Goal: Task Accomplishment & Management: Use online tool/utility

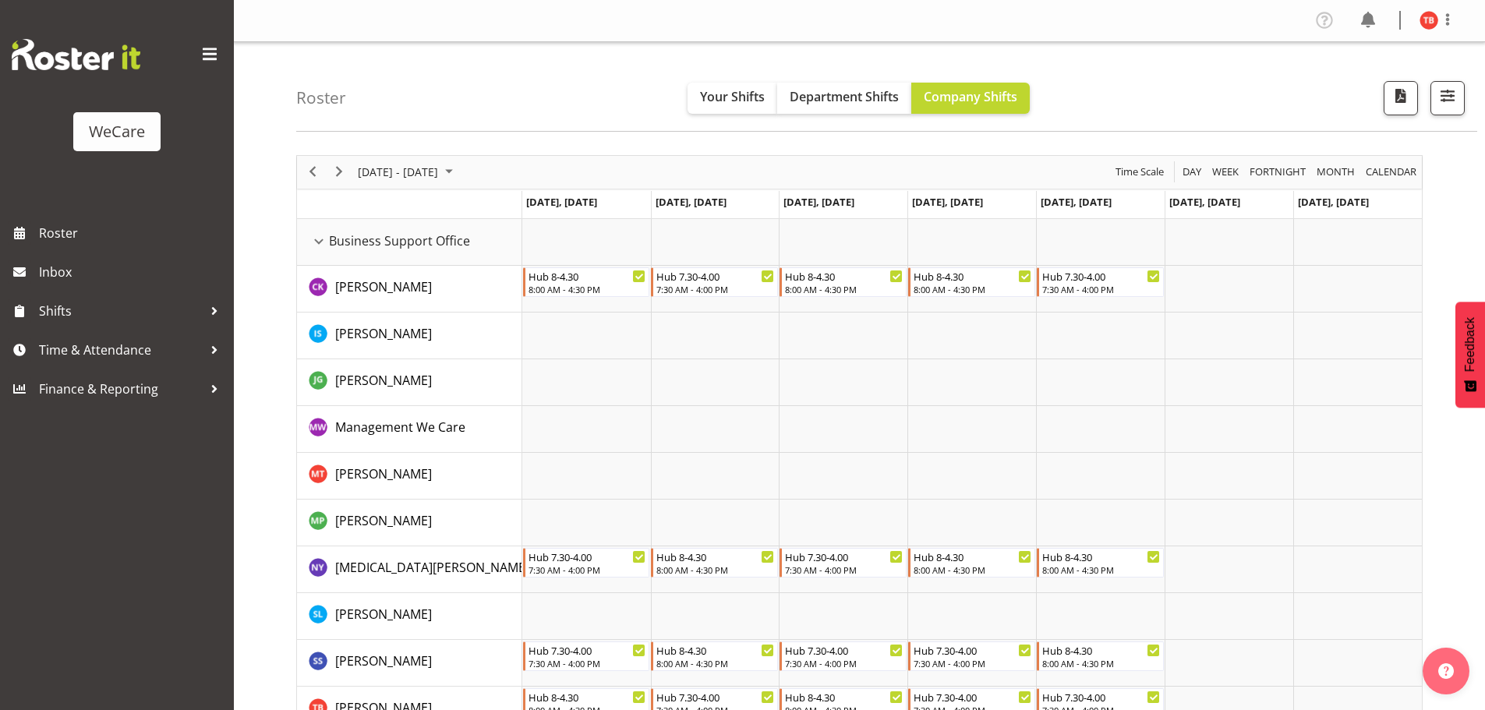
select select "location"
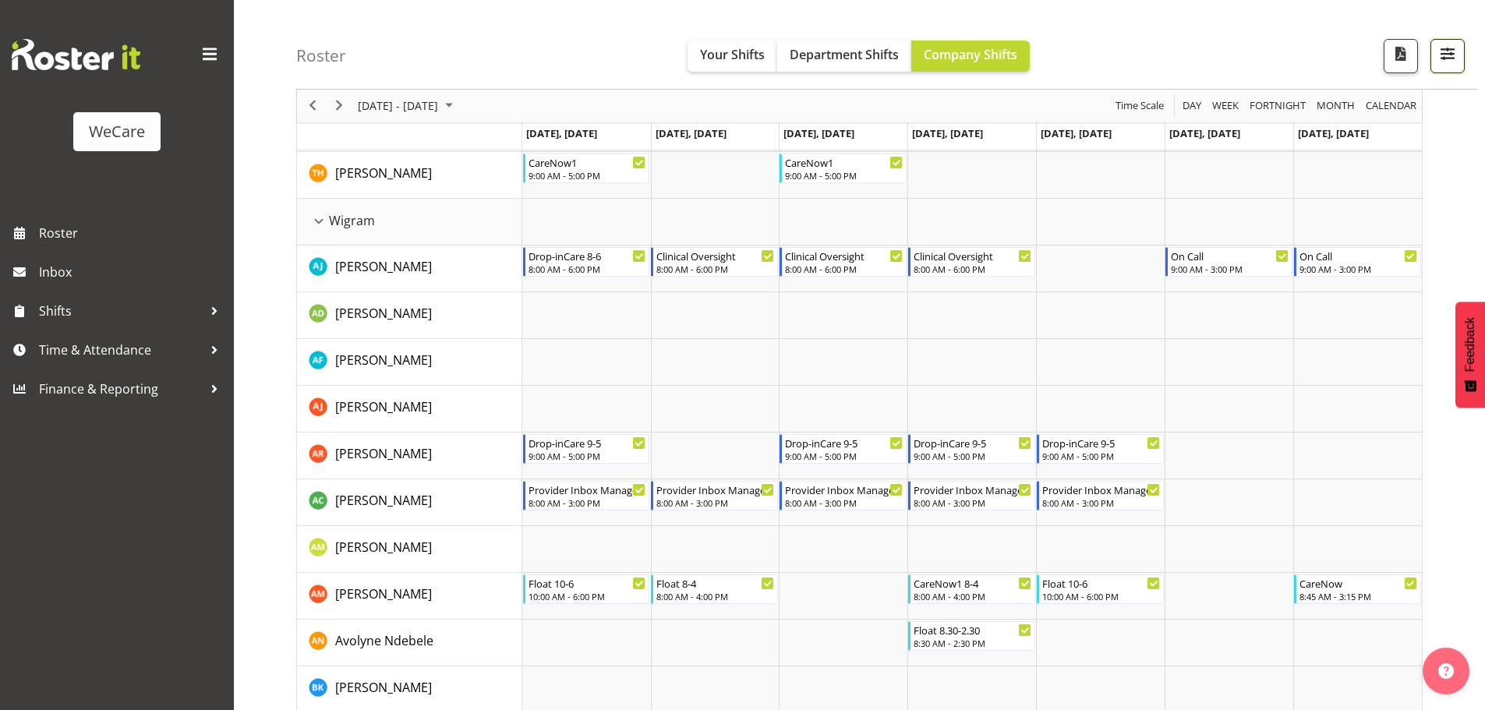
click at [1438, 55] on span "button" at bounding box center [1448, 54] width 20 height 20
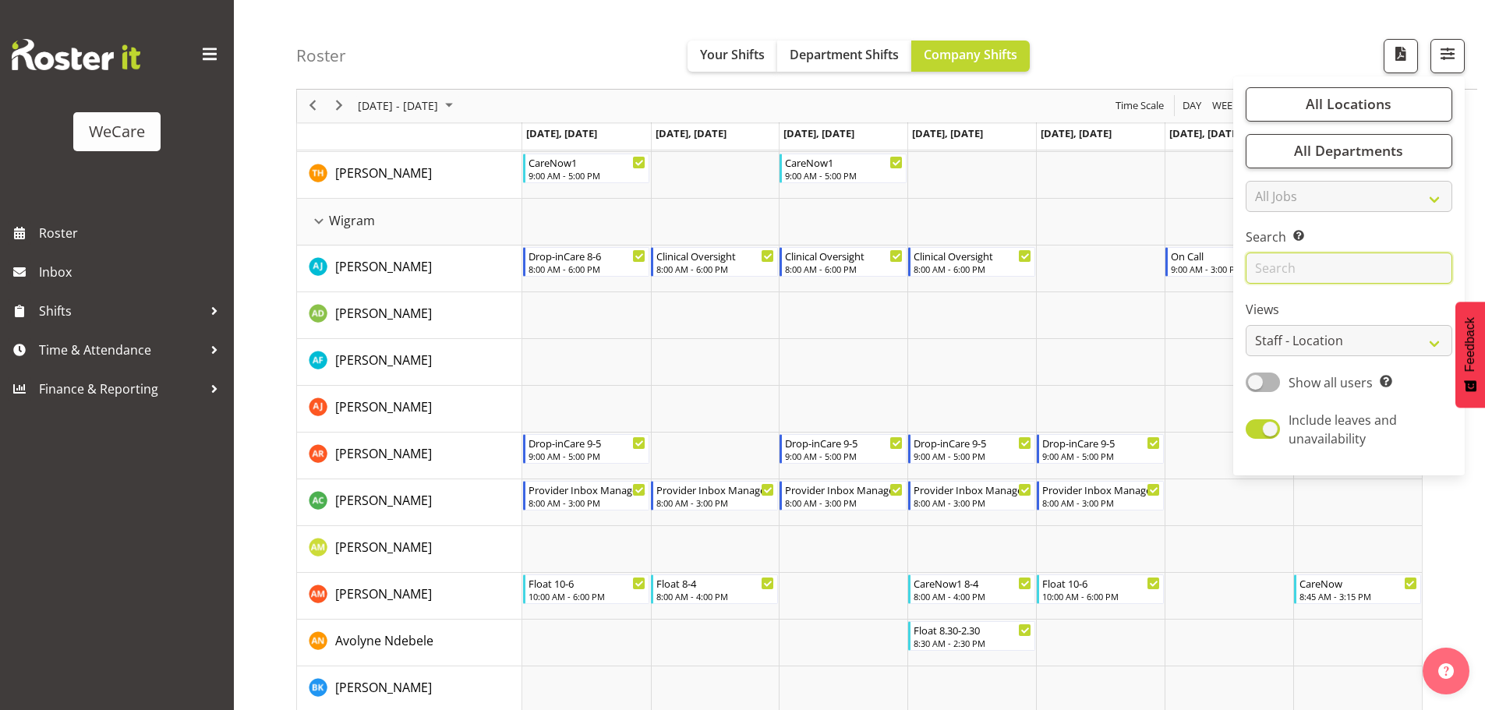
click at [1294, 270] on input "text" at bounding box center [1349, 268] width 207 height 31
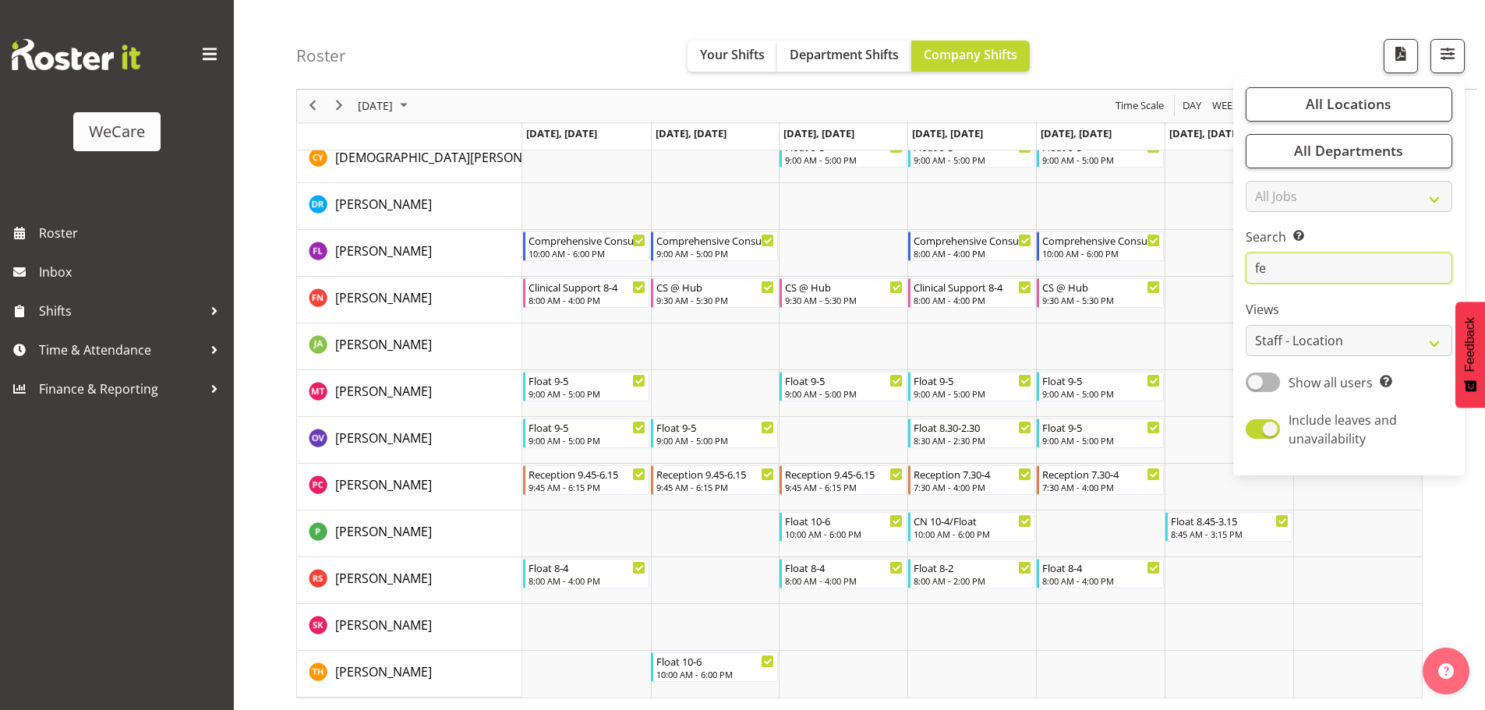
scroll to position [57, 0]
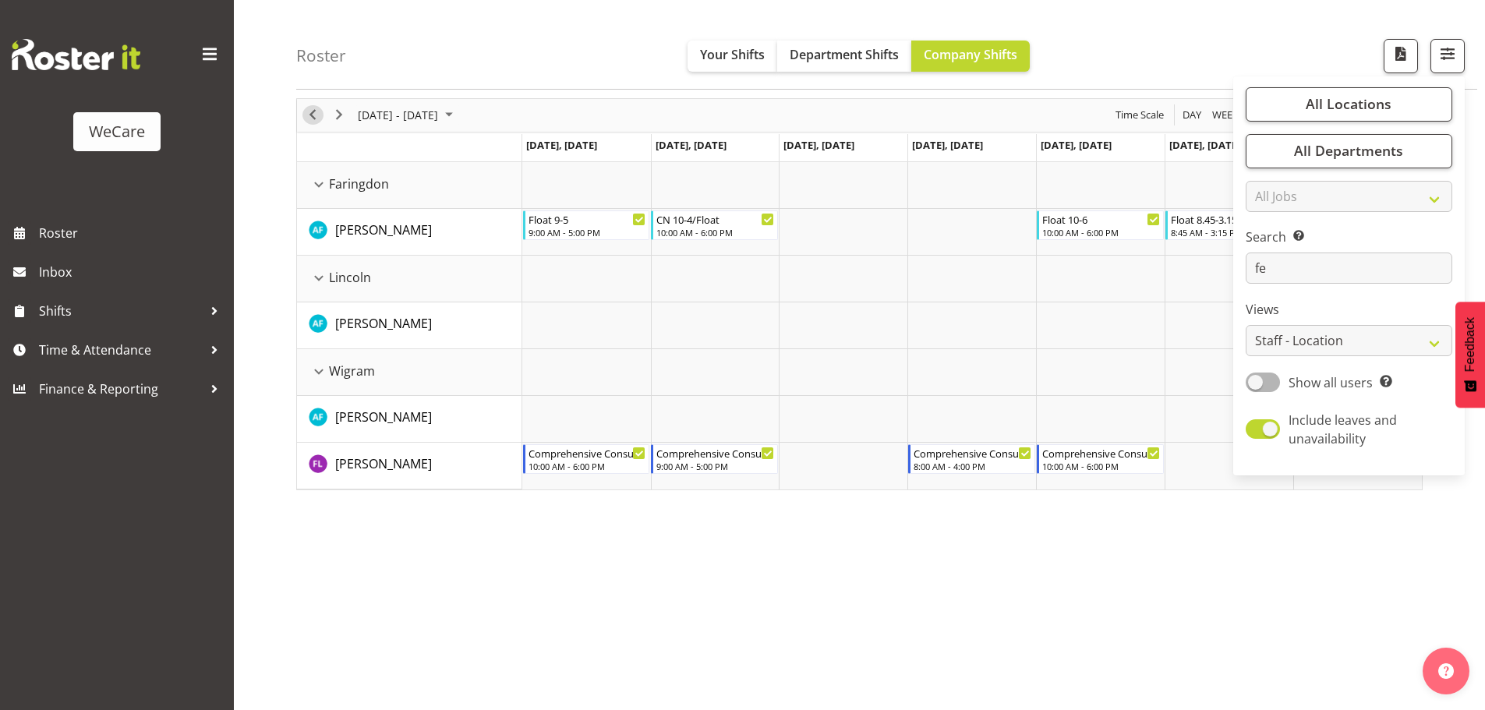
click at [320, 122] on span "Previous" at bounding box center [312, 114] width 19 height 19
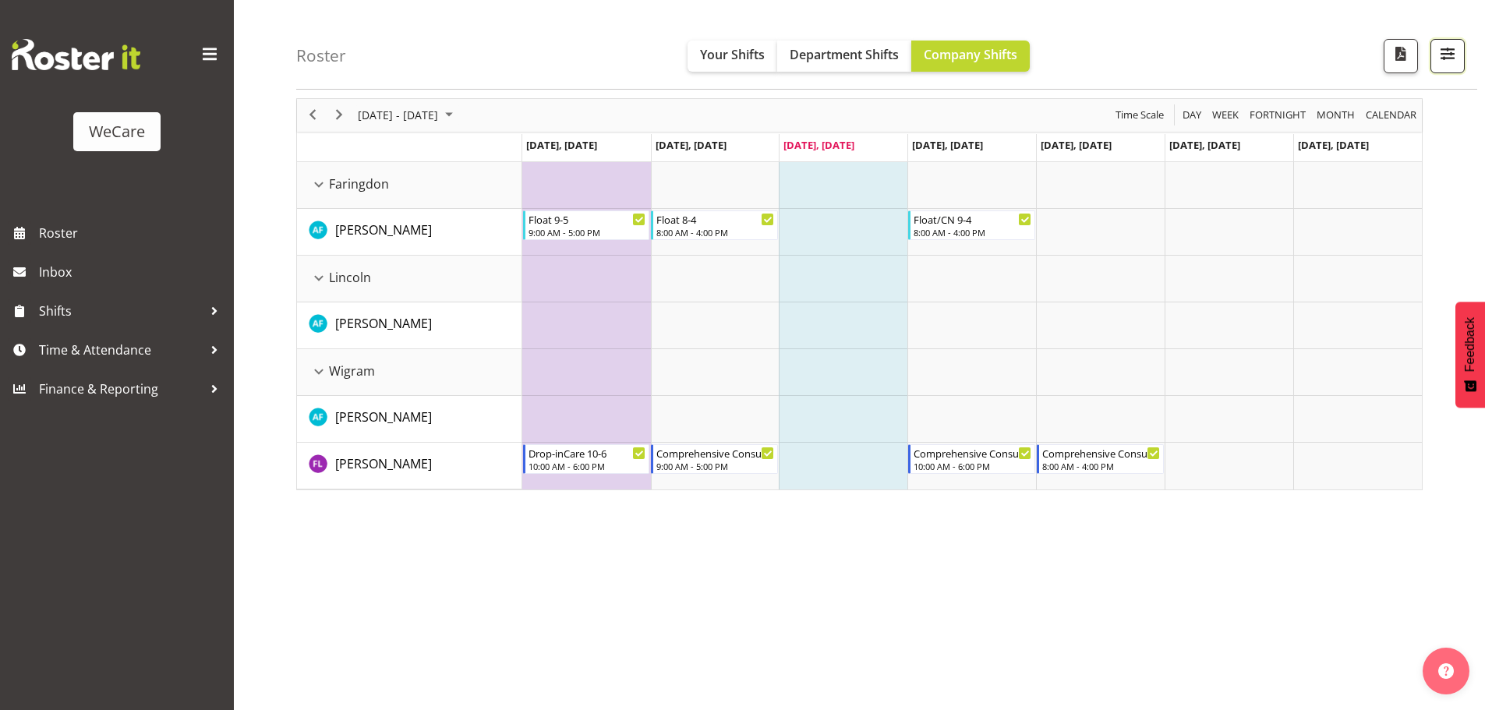
click at [1456, 58] on span "button" at bounding box center [1448, 54] width 20 height 20
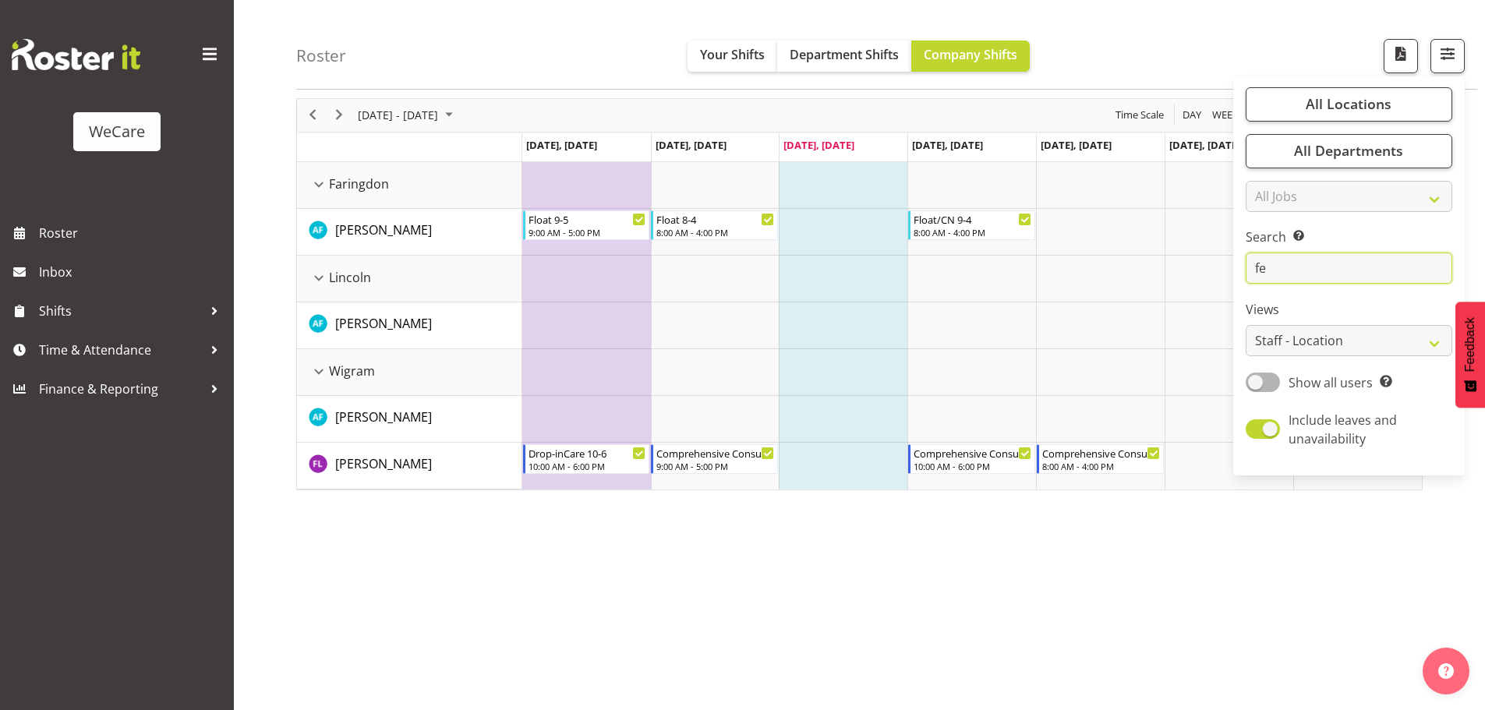
click at [1315, 273] on input "fe" at bounding box center [1349, 268] width 207 height 31
type input "f"
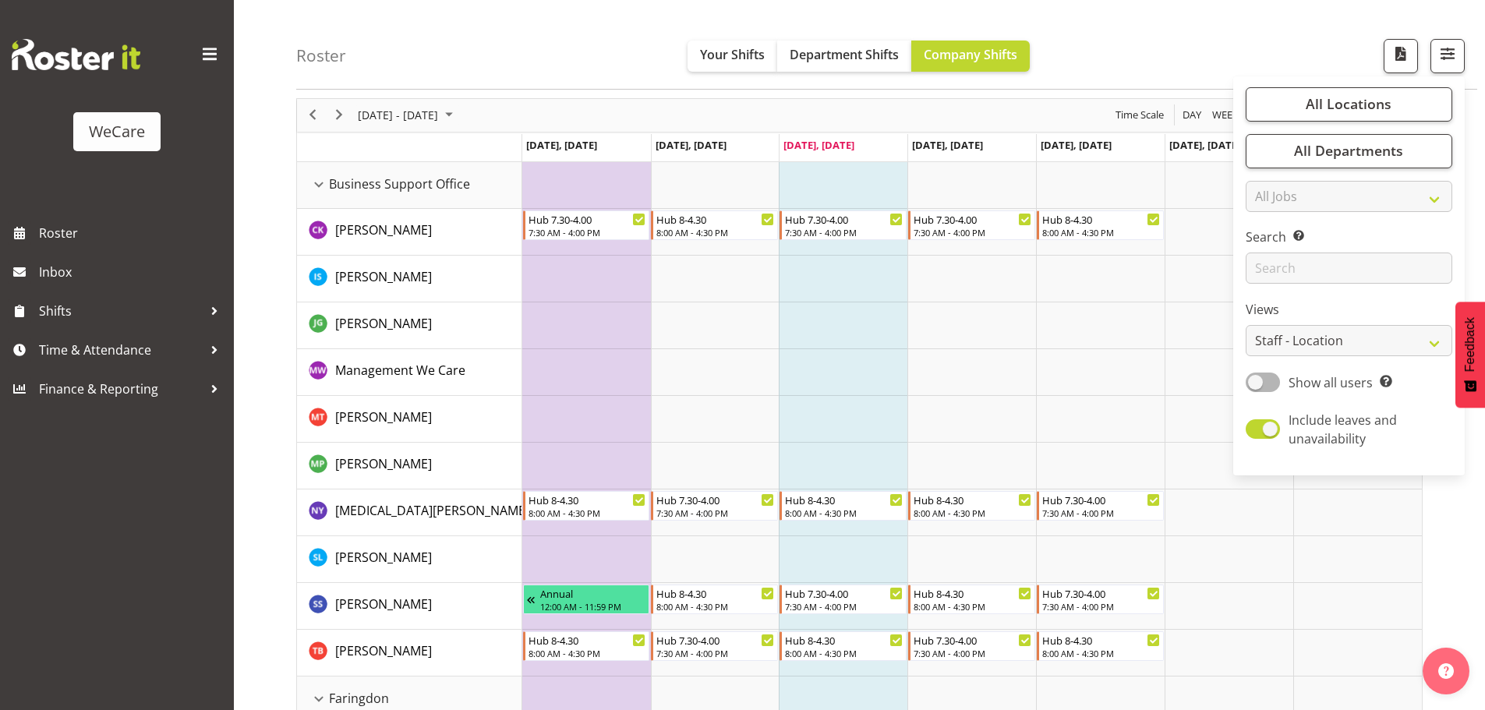
click at [858, 335] on td "Timeline Week of September 24, 2025" at bounding box center [843, 326] width 129 height 47
